Goal: Task Accomplishment & Management: Manage account settings

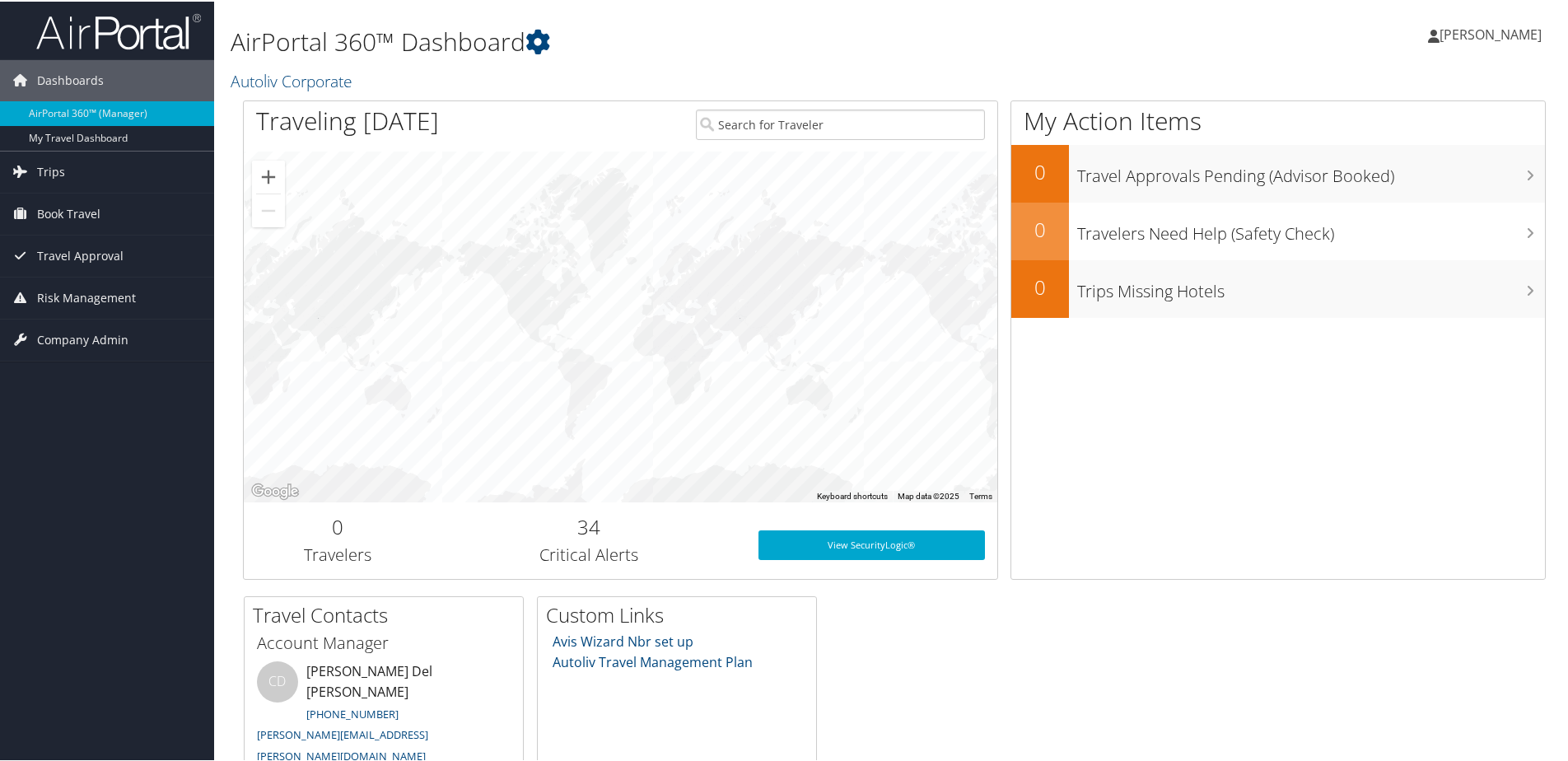
click at [1466, 26] on span "[PERSON_NAME]" at bounding box center [1490, 33] width 102 height 18
click at [1388, 243] on link "Sign Out" at bounding box center [1446, 240] width 184 height 28
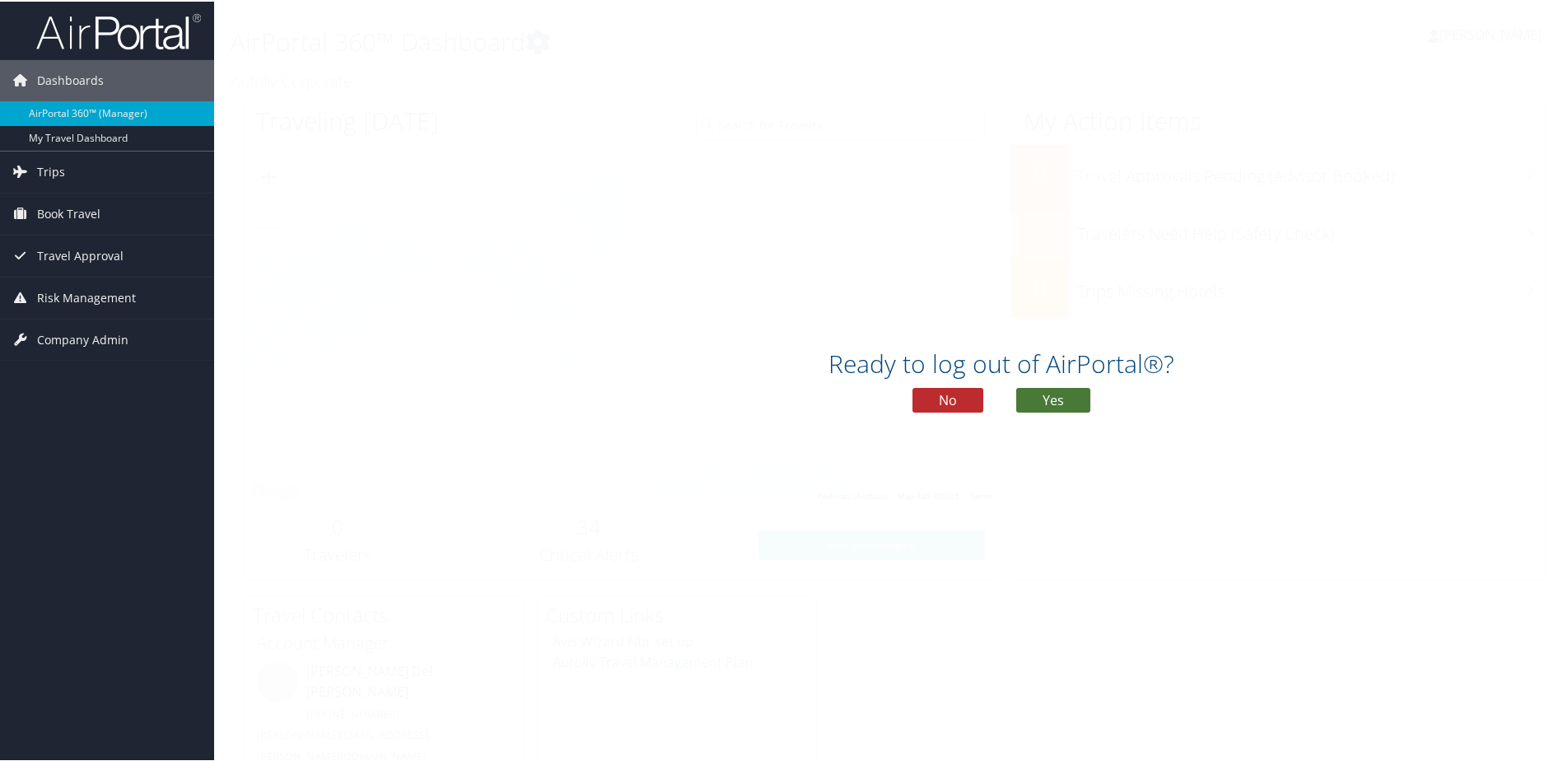
click at [1031, 398] on button "Yes" at bounding box center [1053, 398] width 74 height 25
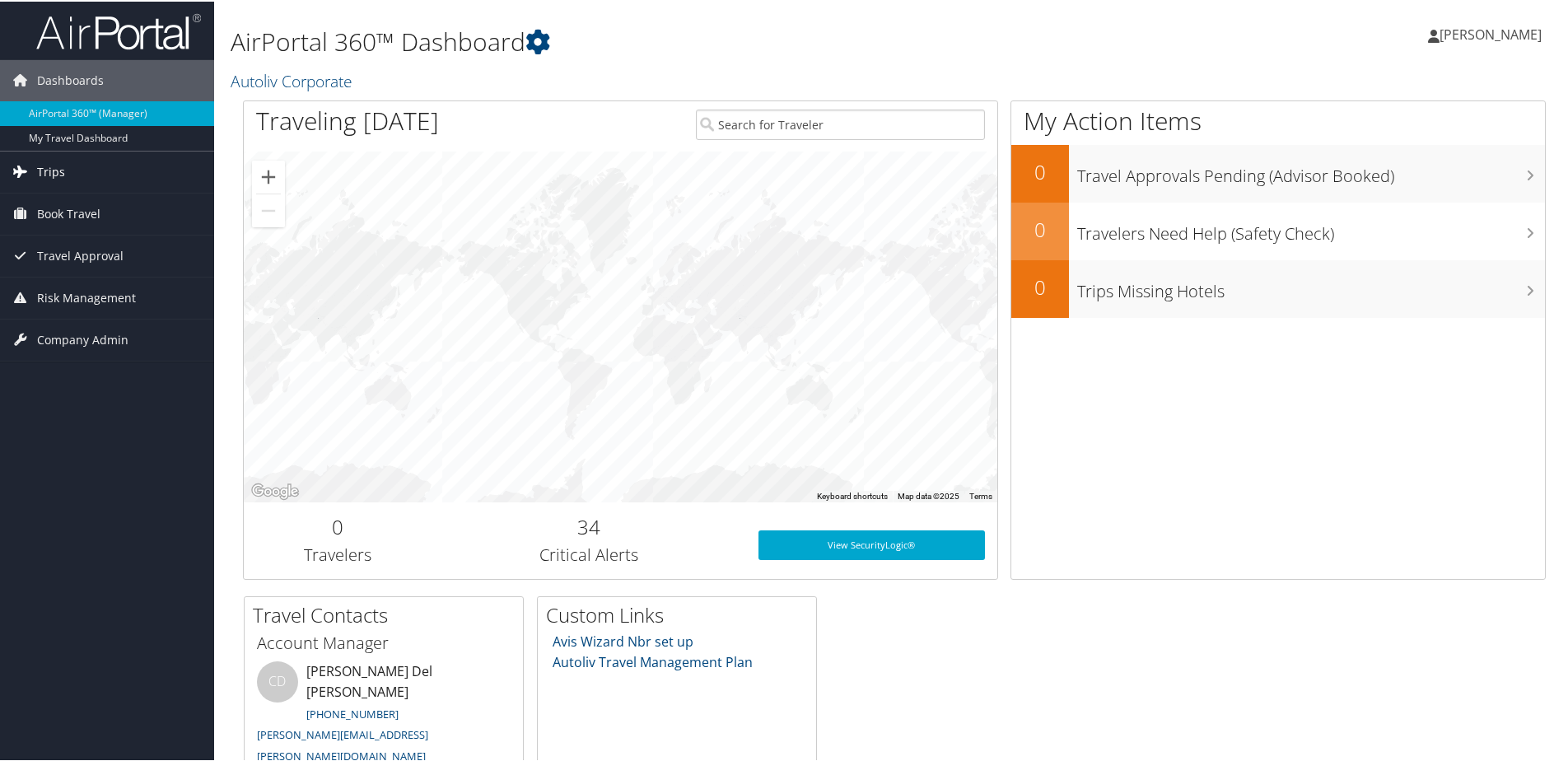
click at [21, 168] on icon at bounding box center [21, 169] width 25 height 25
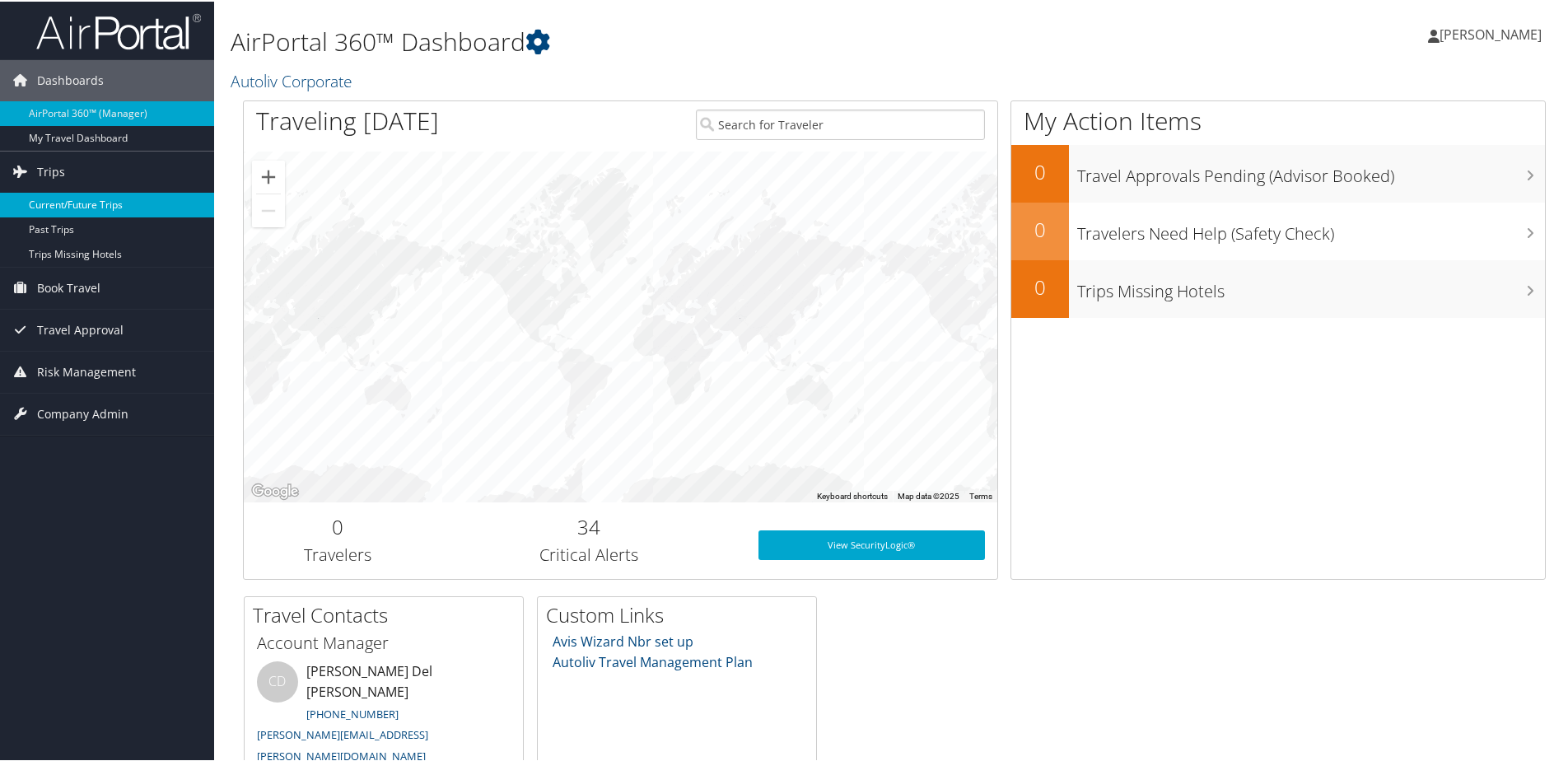
drag, startPoint x: 28, startPoint y: 200, endPoint x: 71, endPoint y: 197, distance: 43.1
click at [31, 200] on link "Current/Future Trips" at bounding box center [107, 204] width 214 height 25
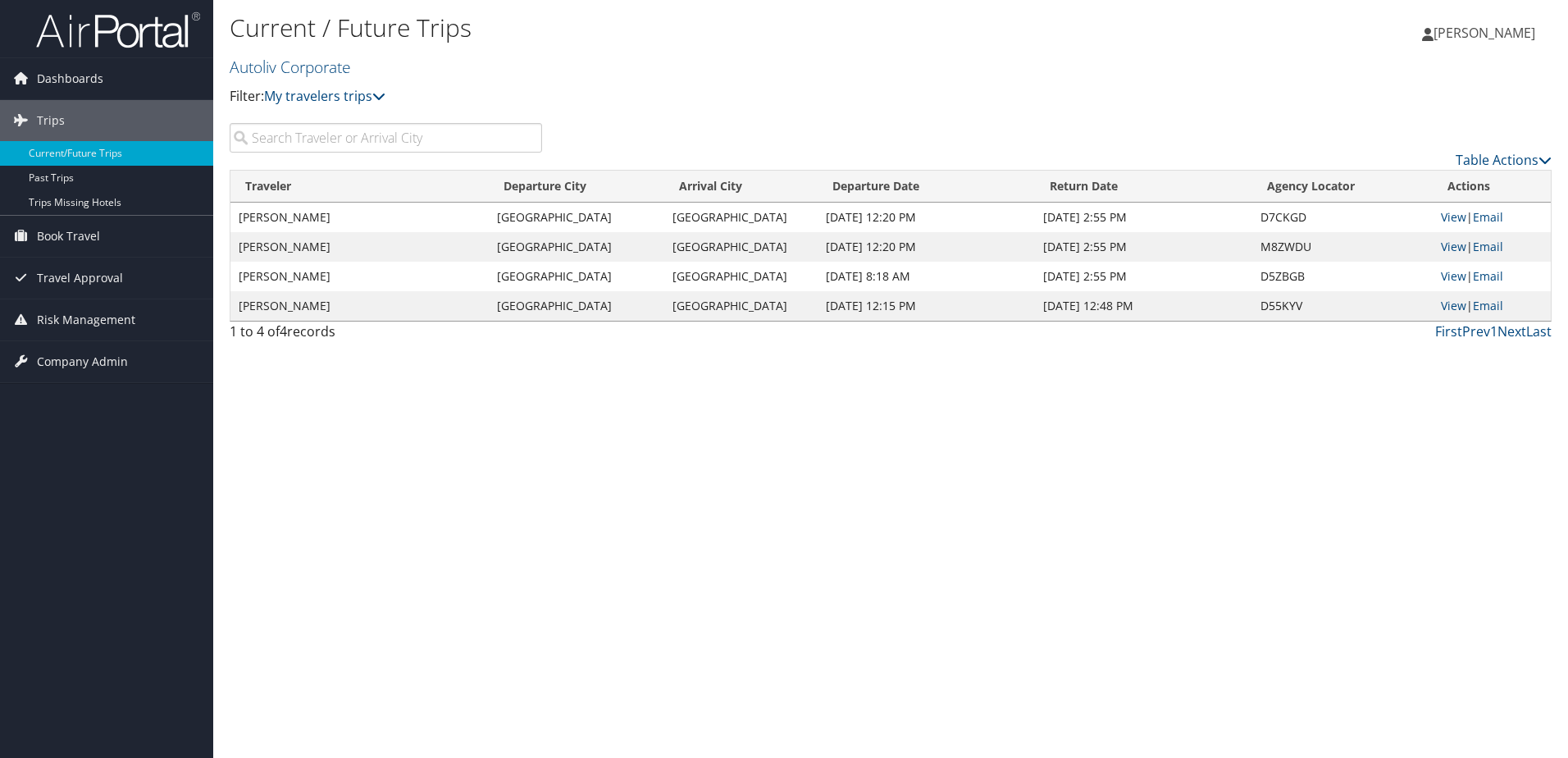
click at [1434, 31] on icon at bounding box center [1428, 34] width 11 height 13
click at [1387, 237] on link "Sign Out" at bounding box center [1443, 239] width 183 height 28
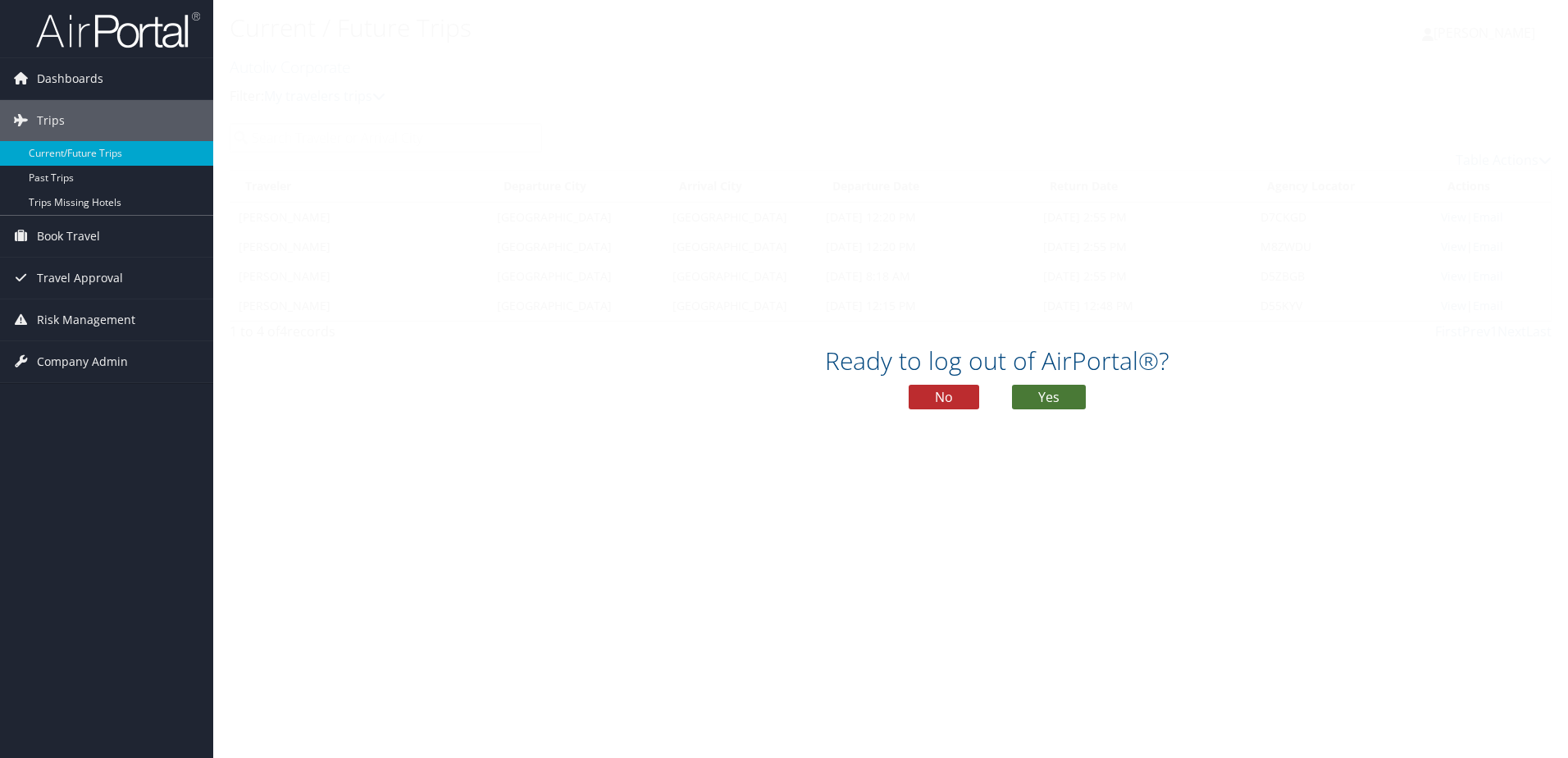
click at [1059, 392] on button "Yes" at bounding box center [1049, 397] width 73 height 25
